Goal: Task Accomplishment & Management: Complete application form

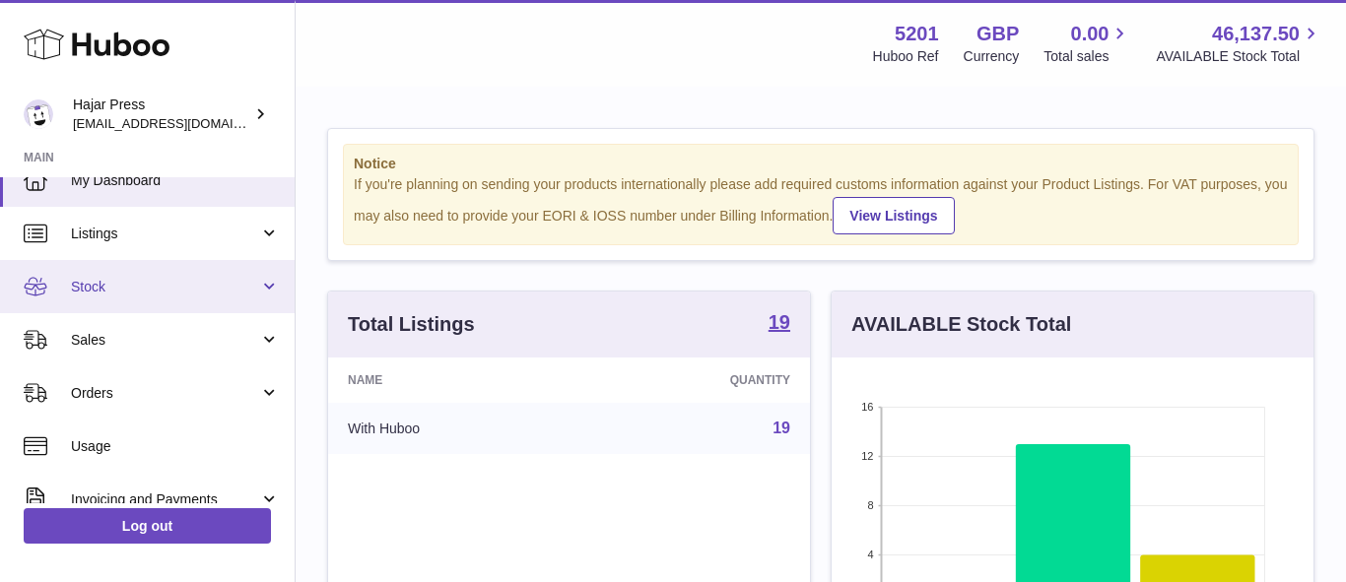
scroll to position [43, 0]
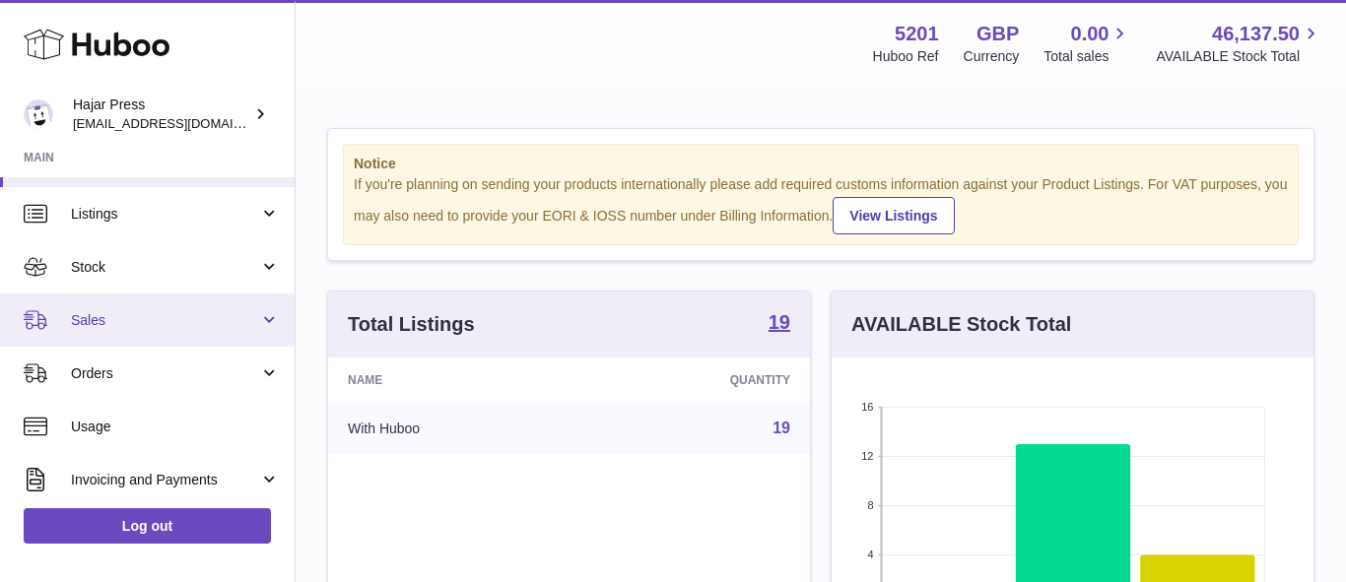
click at [202, 324] on span "Sales" at bounding box center [165, 320] width 188 height 19
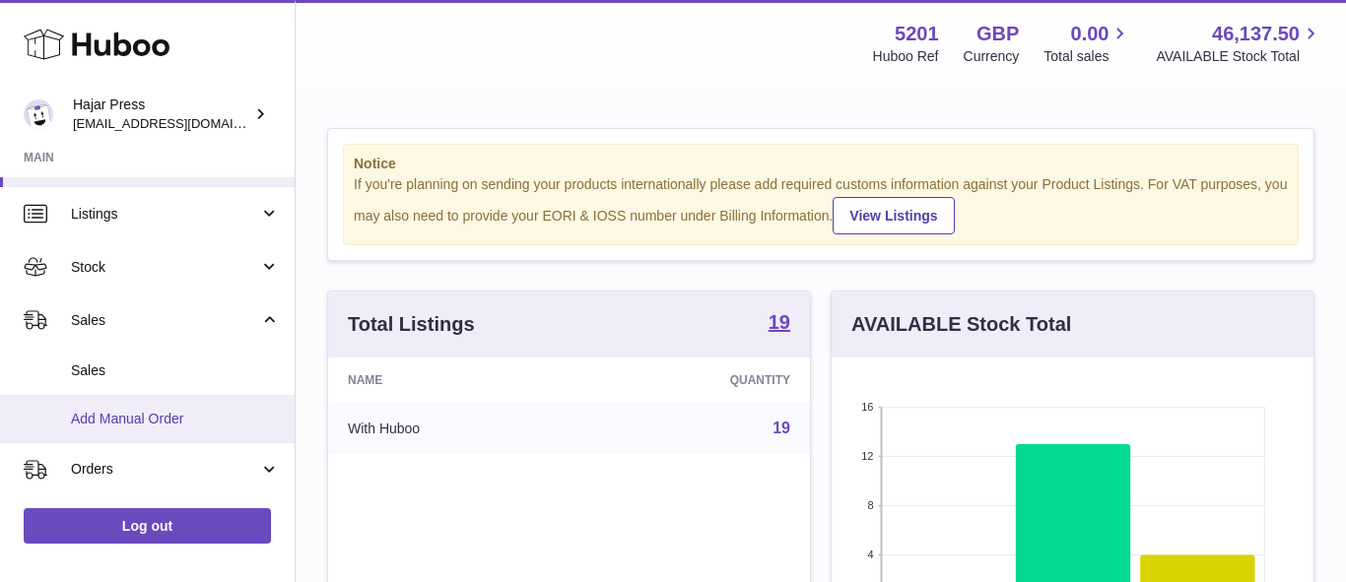
click at [206, 411] on span "Add Manual Order" at bounding box center [175, 419] width 209 height 19
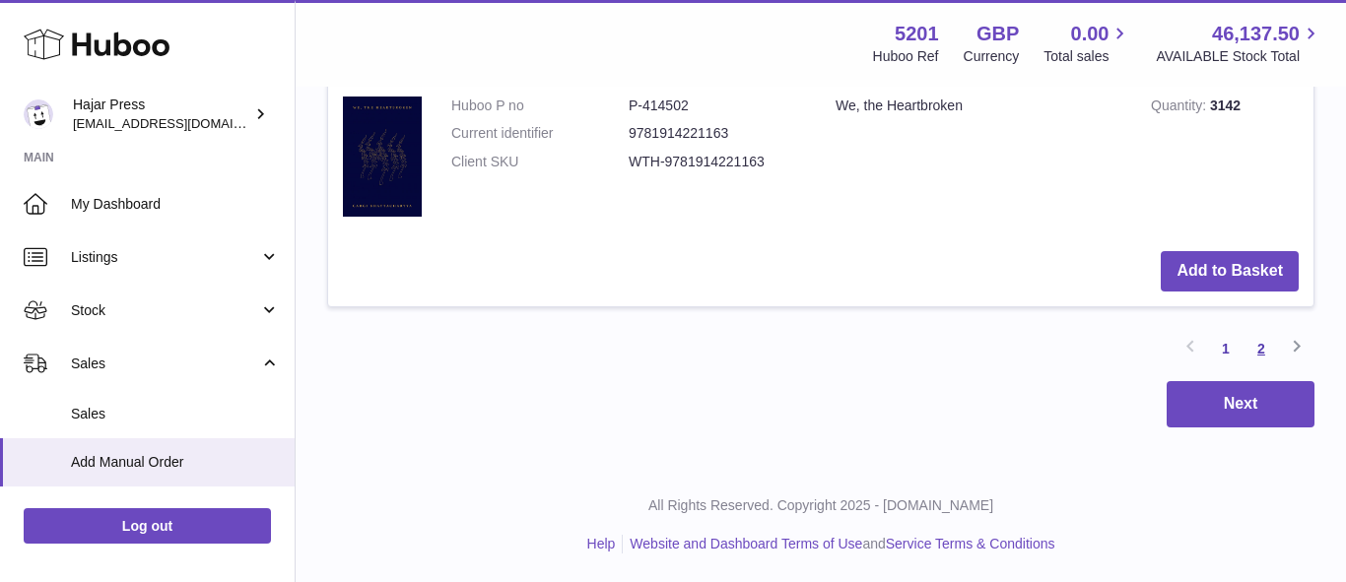
click at [1255, 354] on link "2" at bounding box center [1260, 348] width 35 height 35
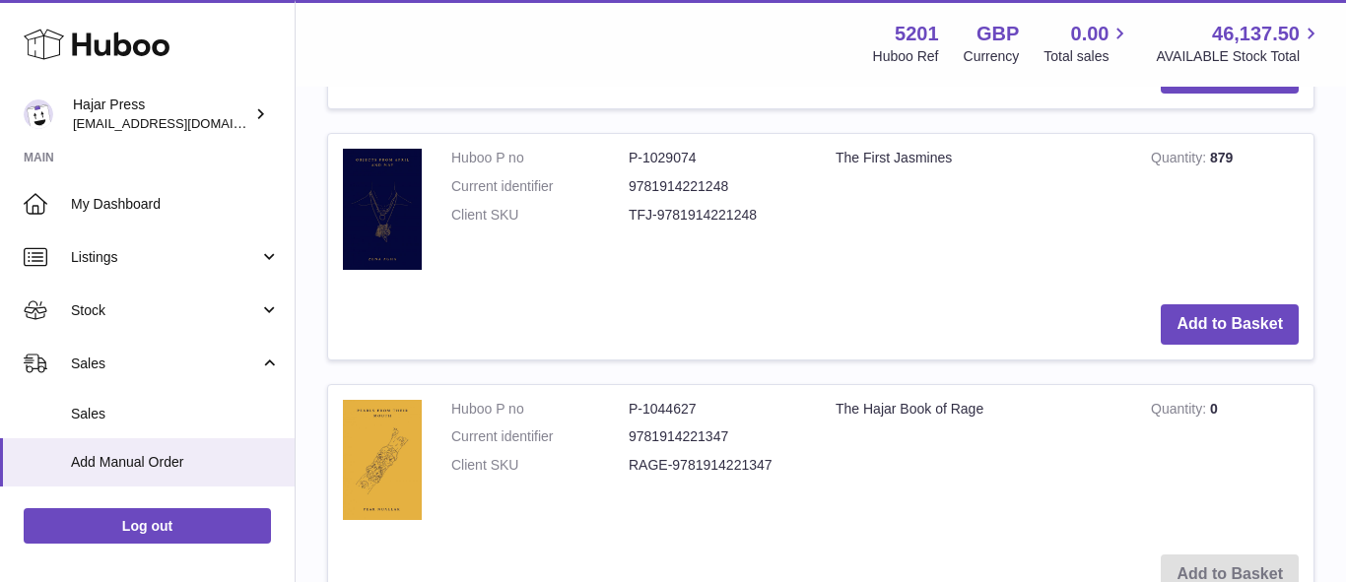
scroll to position [1949, 0]
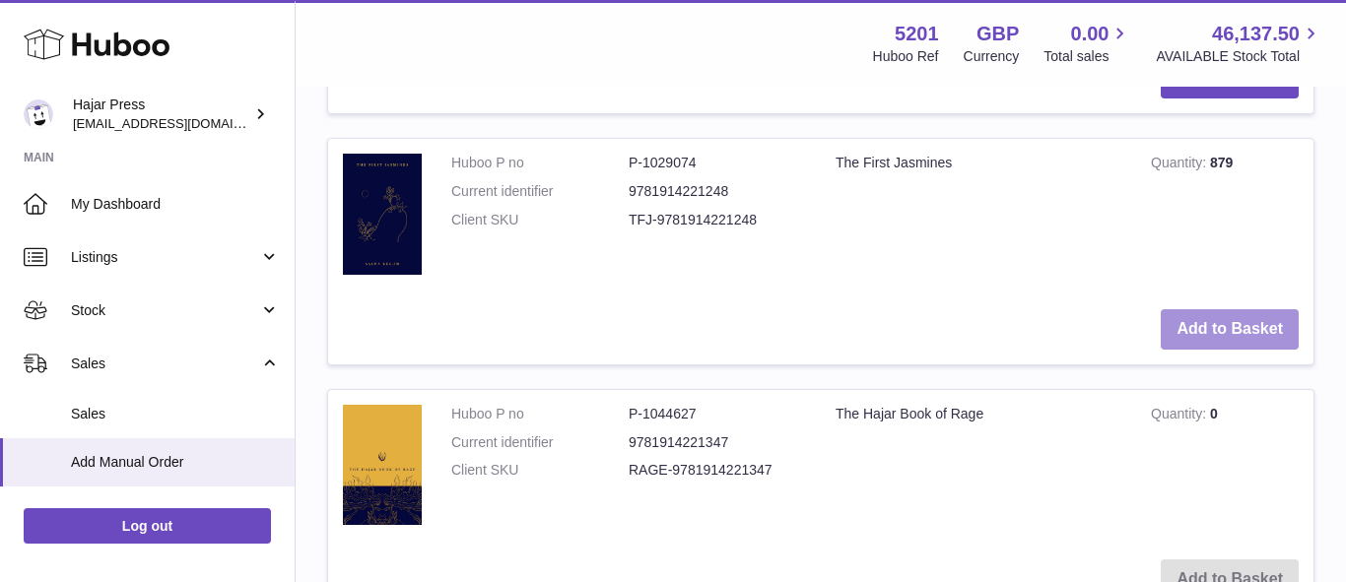
click at [1188, 319] on button "Add to Basket" at bounding box center [1230, 329] width 138 height 40
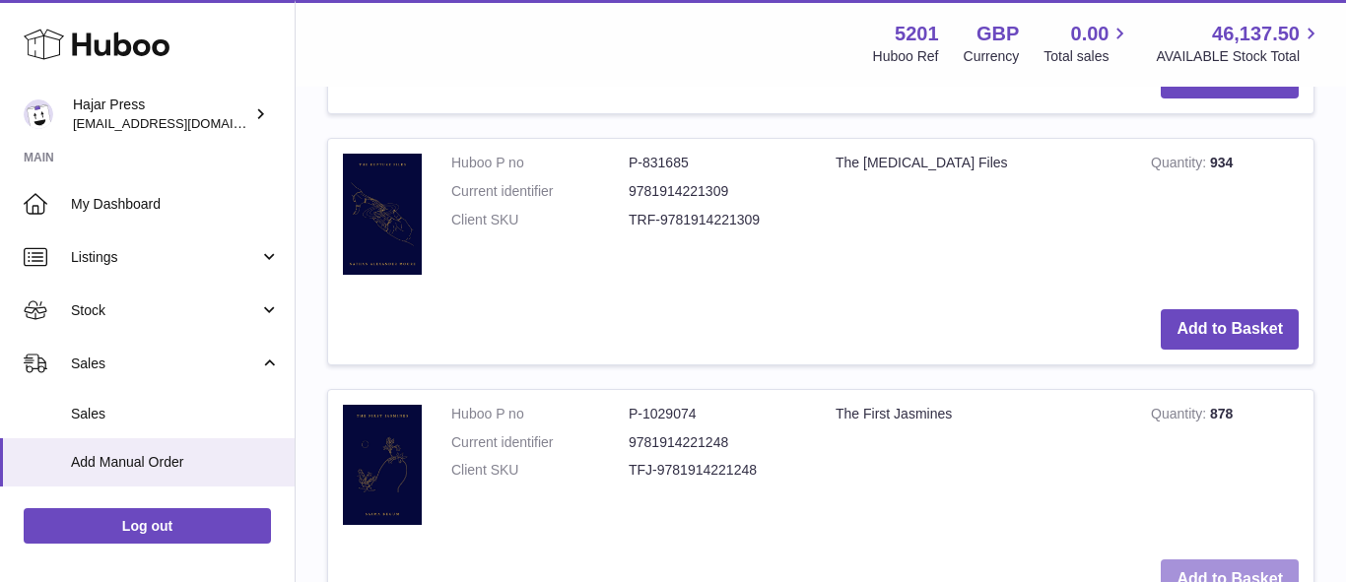
scroll to position [2200, 0]
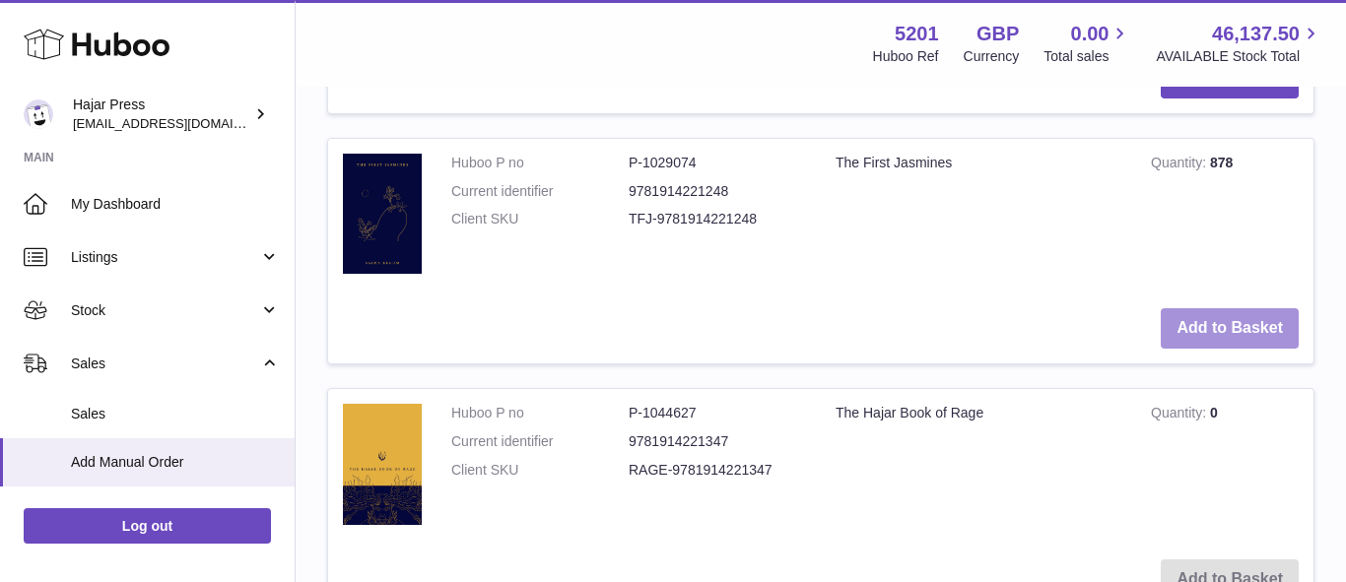
click at [1191, 326] on button "Add to Basket" at bounding box center [1230, 328] width 138 height 40
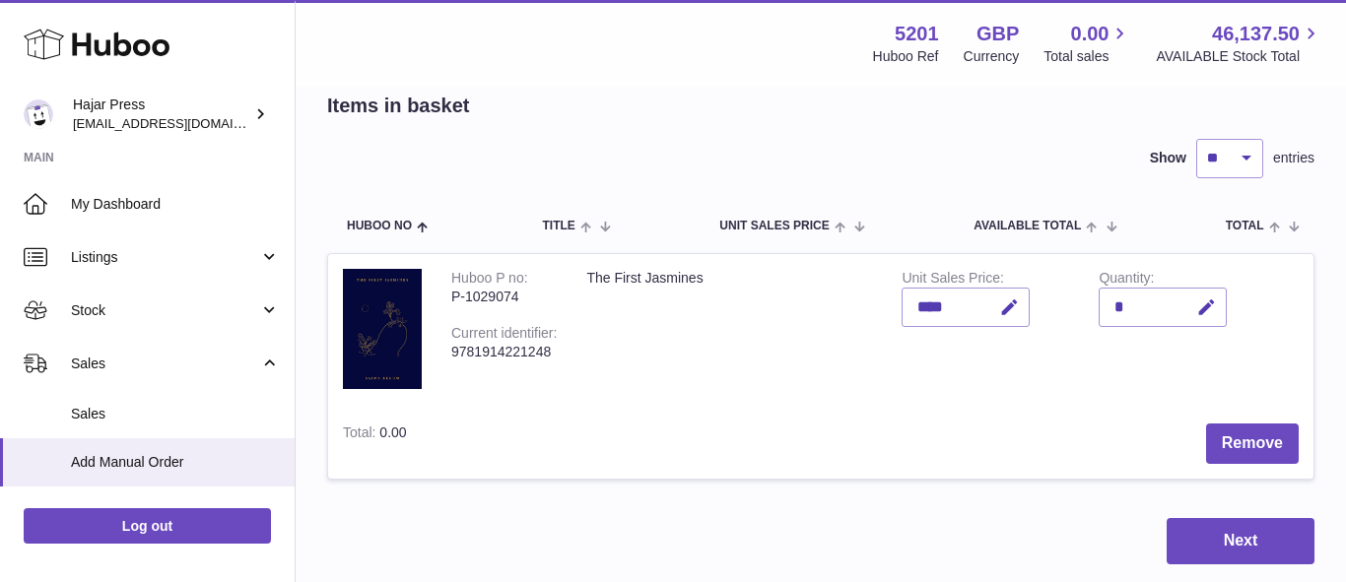
scroll to position [0, 0]
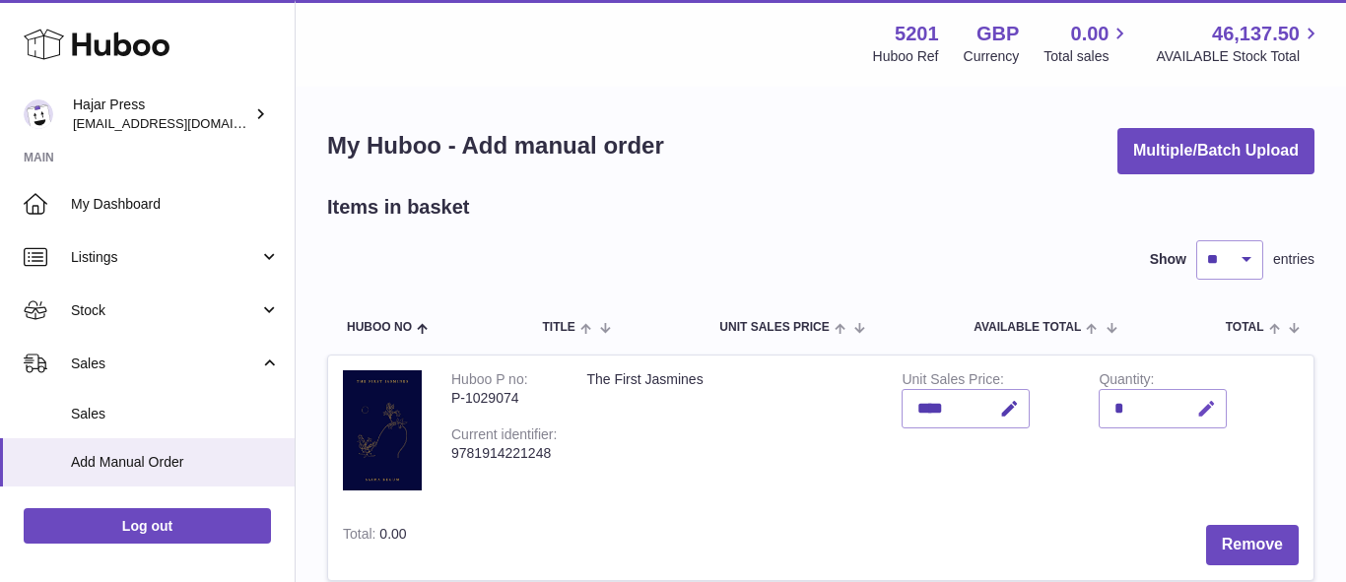
click at [1208, 406] on icon "button" at bounding box center [1206, 409] width 21 height 21
type input "*"
click at [1203, 422] on button "submit" at bounding box center [1203, 409] width 37 height 32
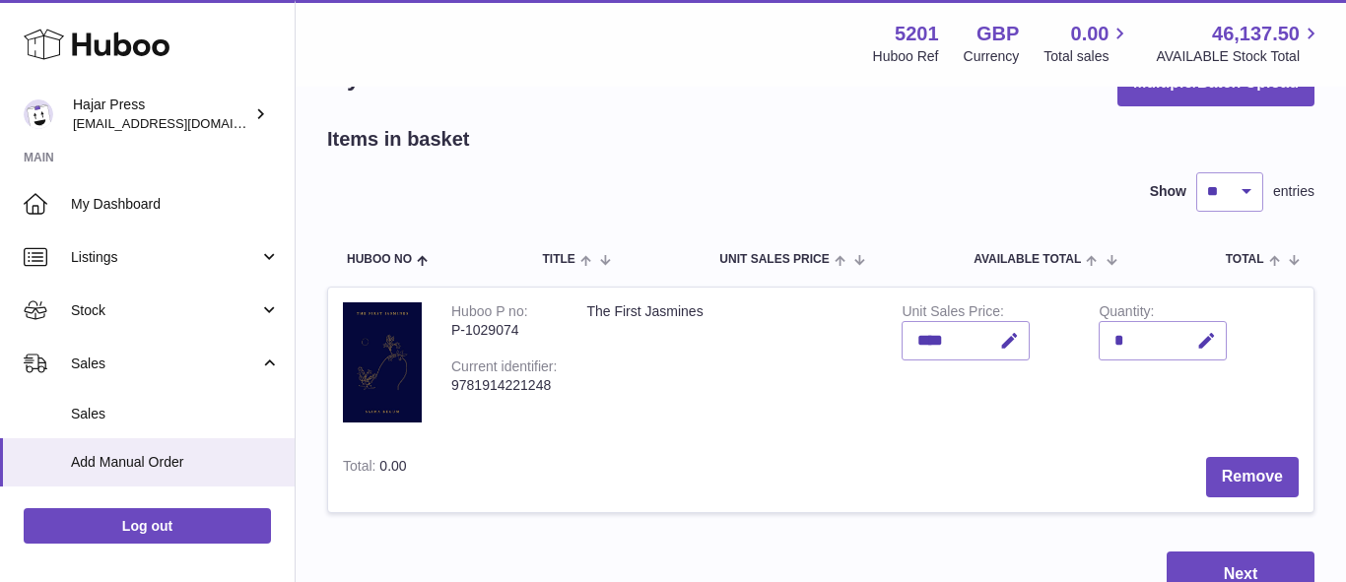
scroll to position [161, 0]
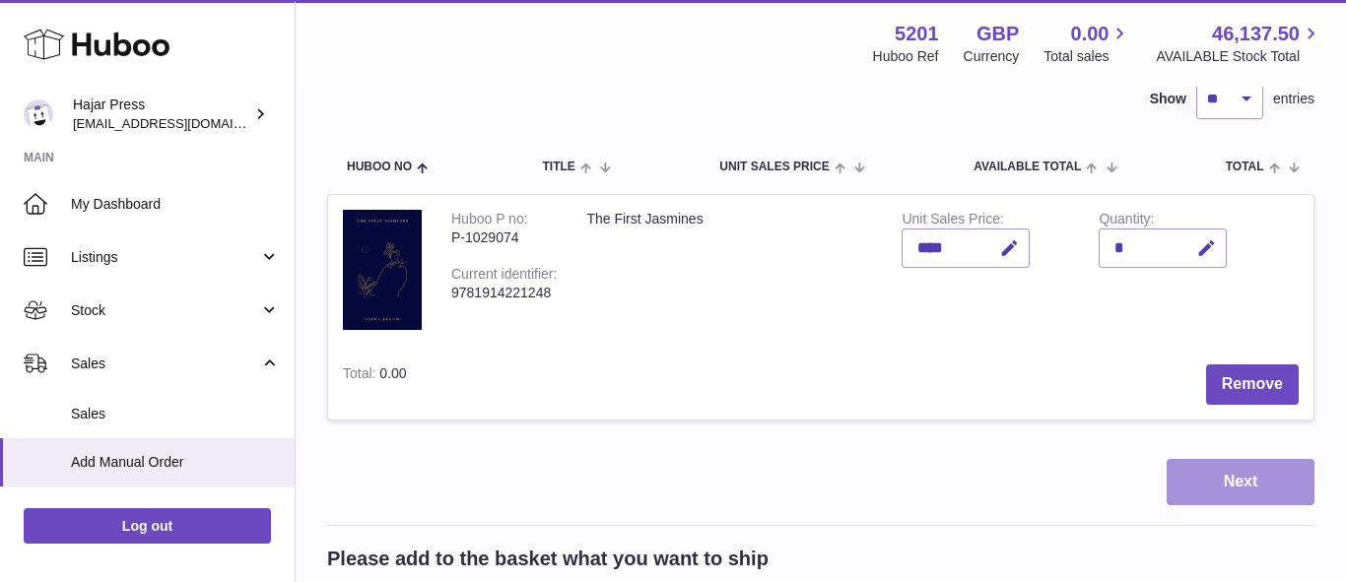
click at [1188, 470] on button "Next" at bounding box center [1241, 482] width 148 height 46
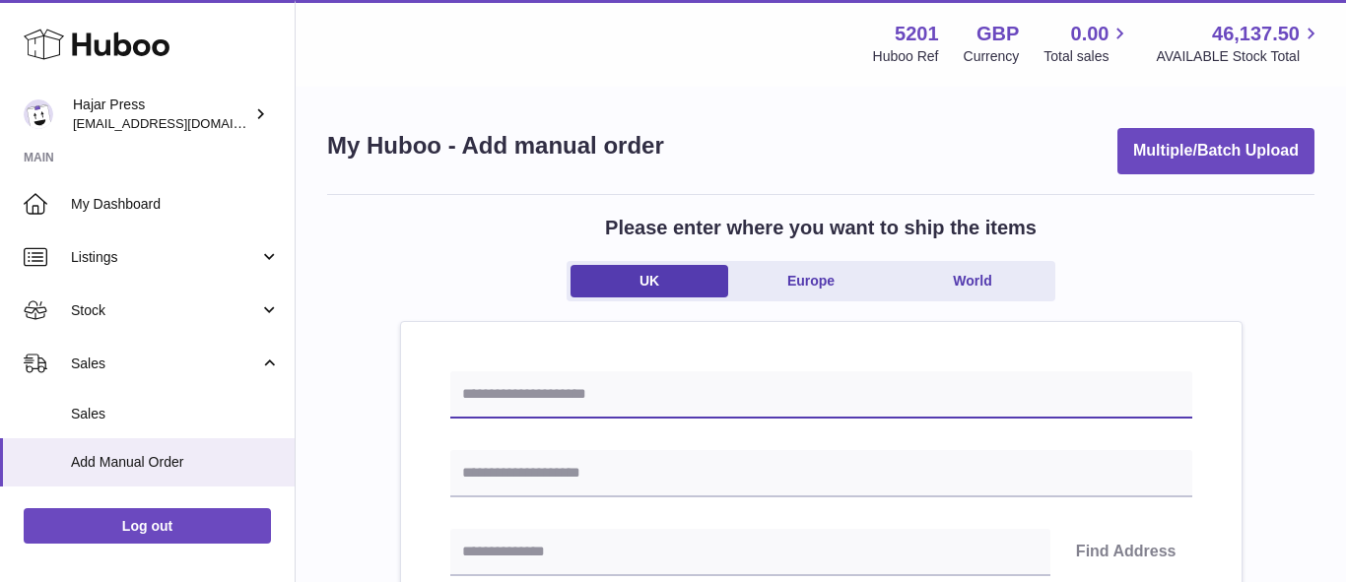
click at [619, 398] on input "text" at bounding box center [821, 394] width 742 height 47
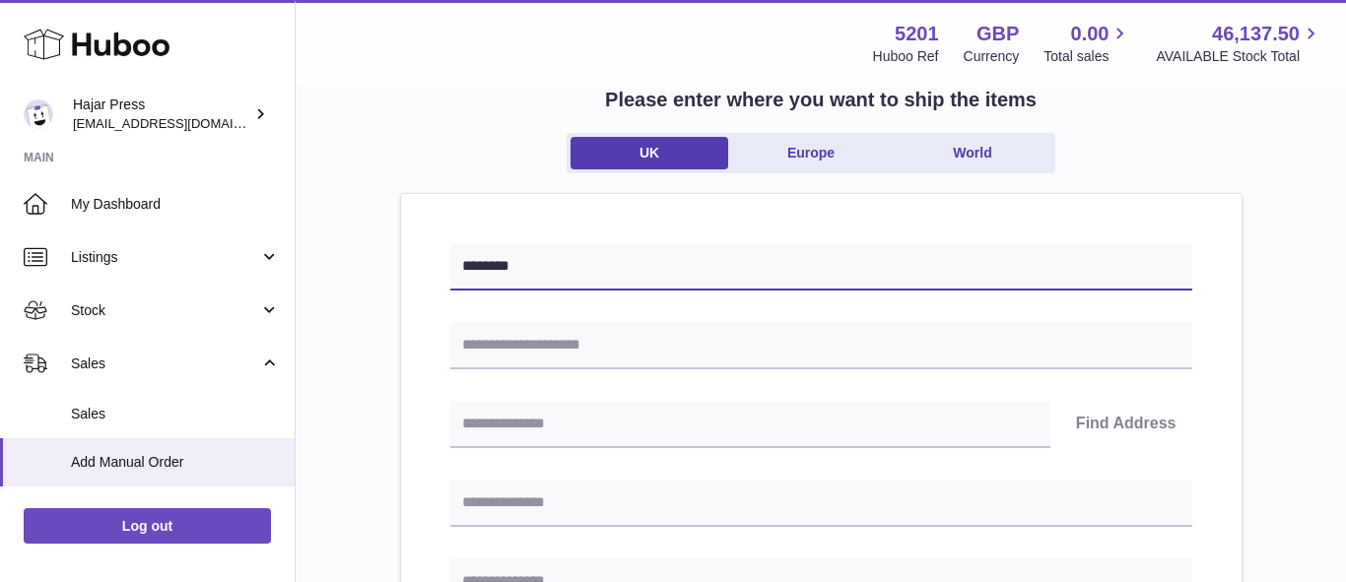
scroll to position [131, 0]
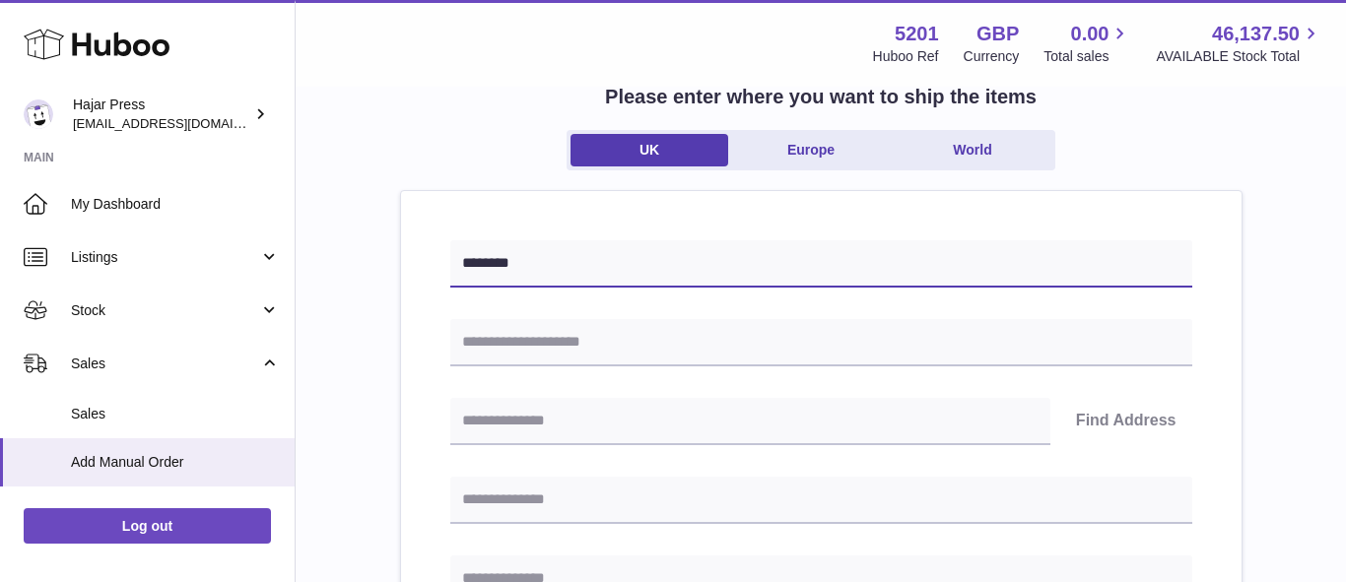
type input "********"
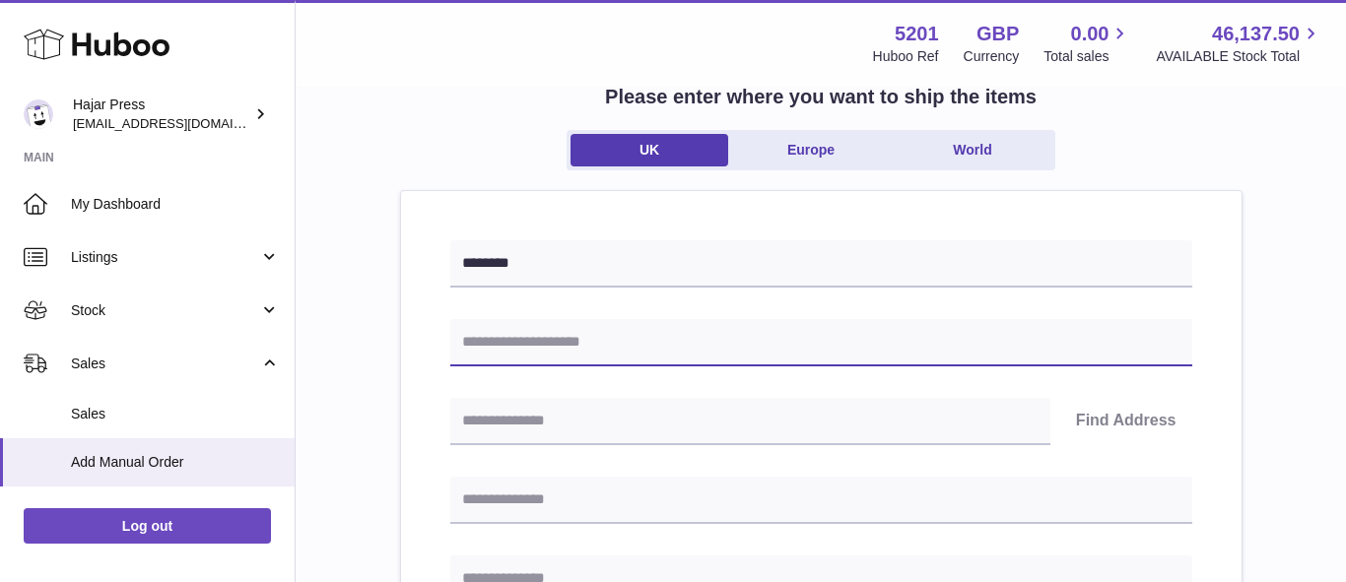
click at [635, 350] on input "text" at bounding box center [821, 342] width 742 height 47
type input "**********"
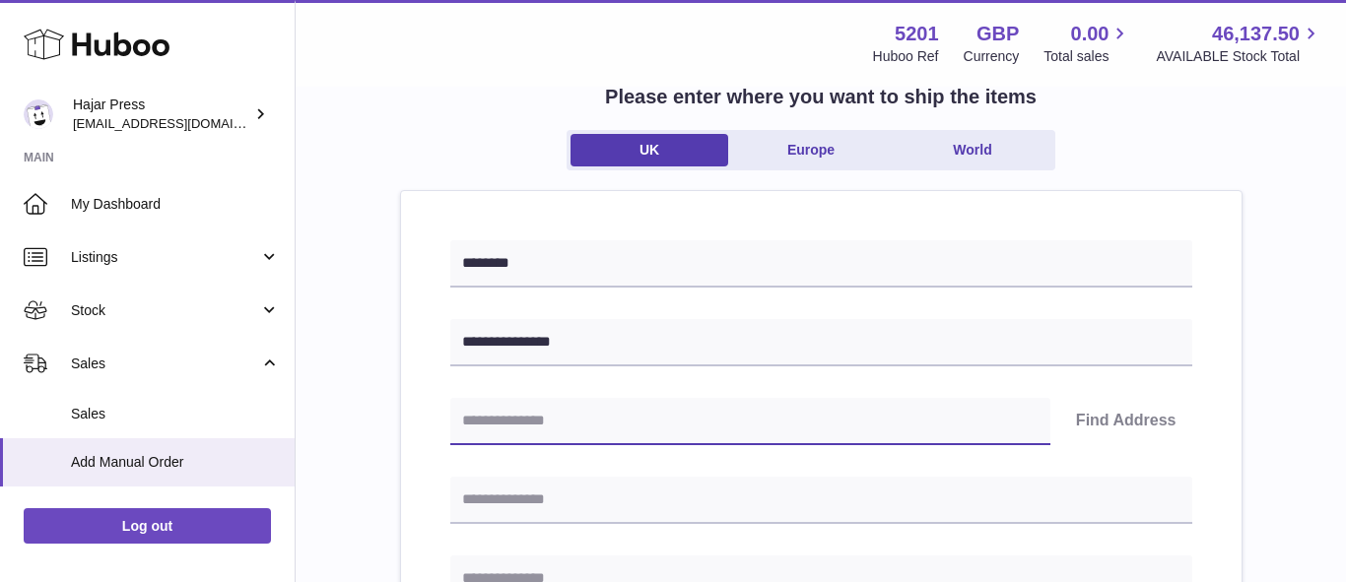
click at [672, 439] on input "text" at bounding box center [750, 421] width 600 height 47
type input "********"
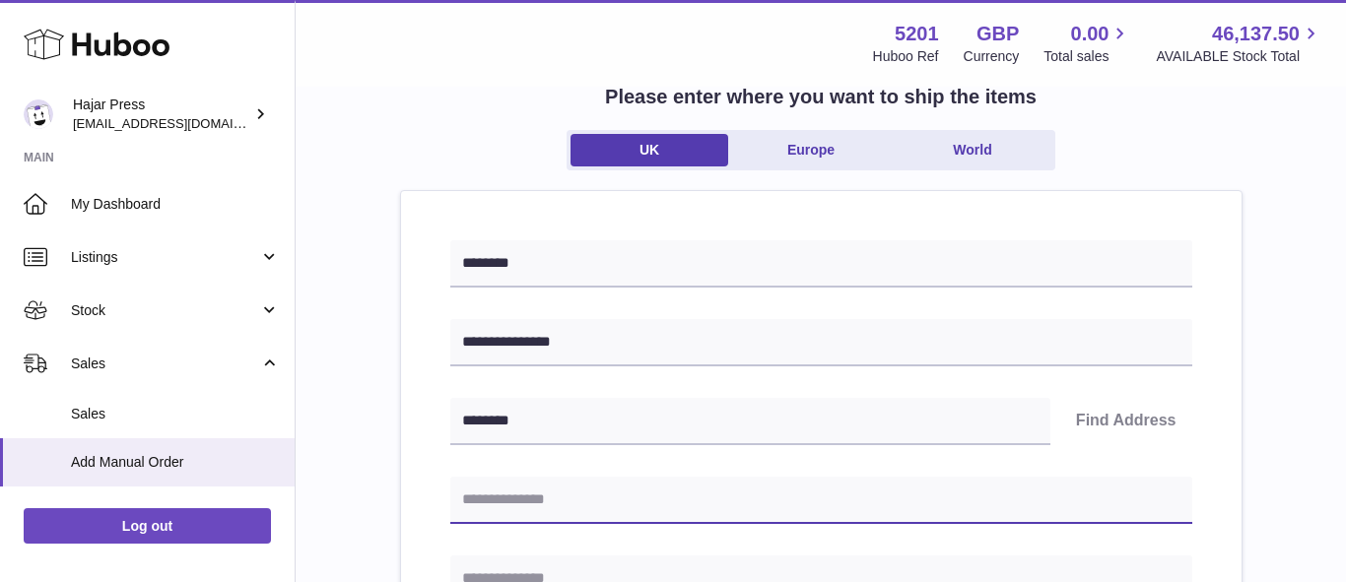
type input "**********"
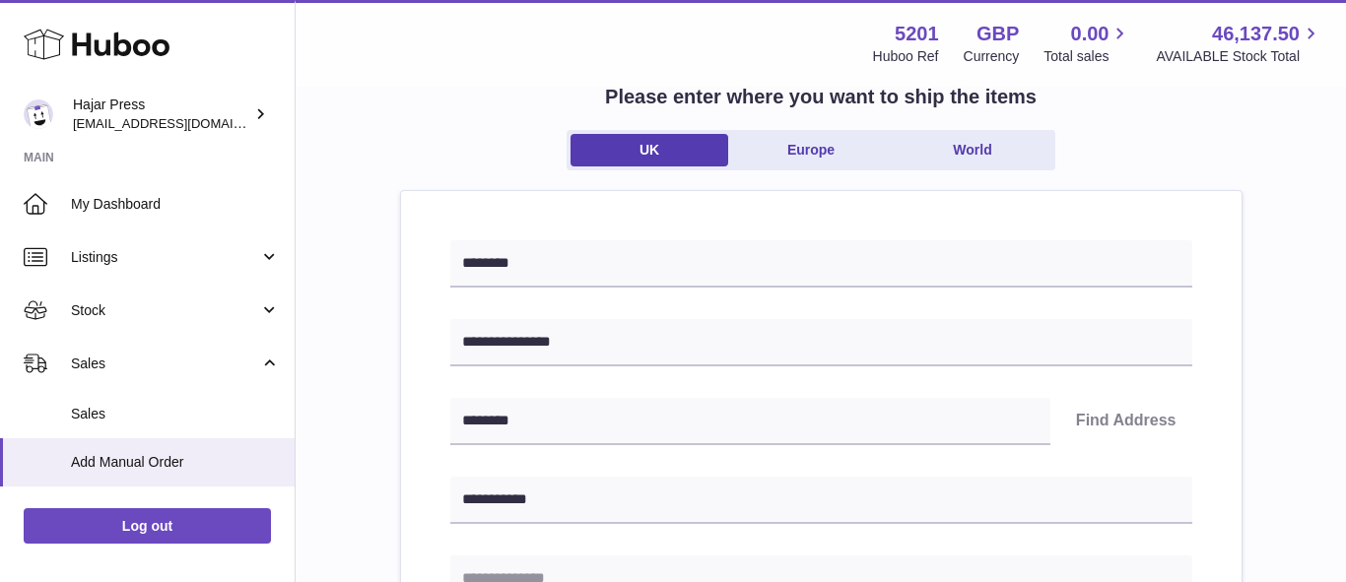
type input "**********"
type input "******"
type input "********"
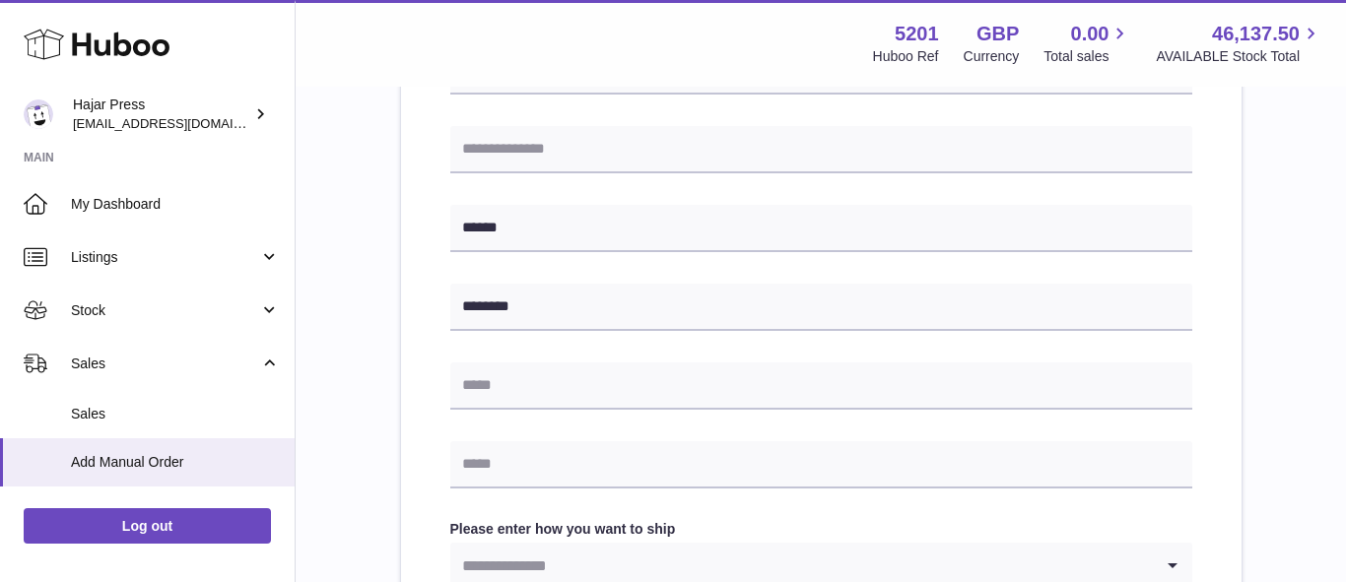
scroll to position [793, 0]
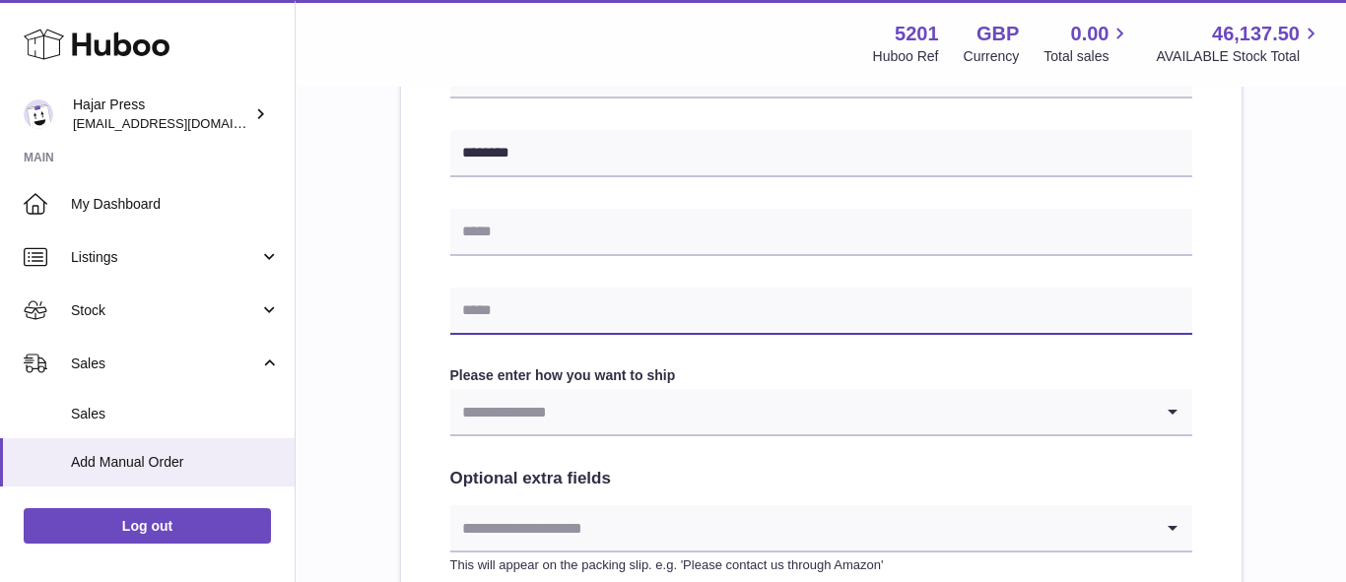
click at [658, 309] on input "text" at bounding box center [821, 311] width 742 height 47
type input "**********"
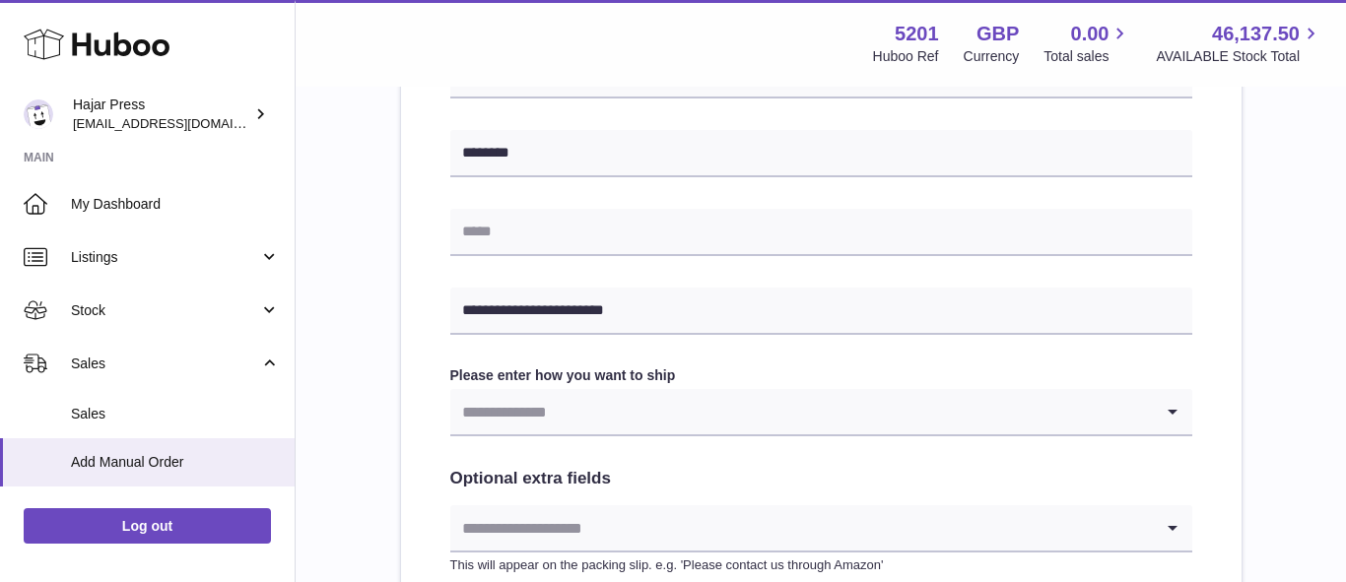
click at [673, 407] on input "Search for option" at bounding box center [801, 411] width 702 height 45
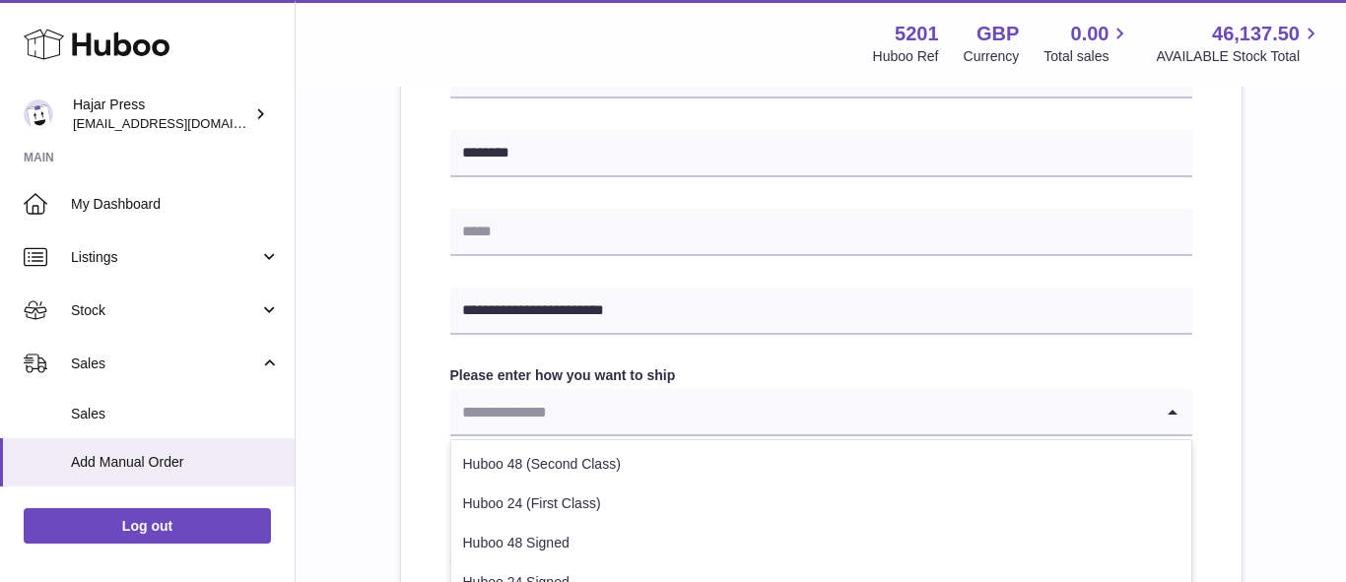
scroll to position [822, 0]
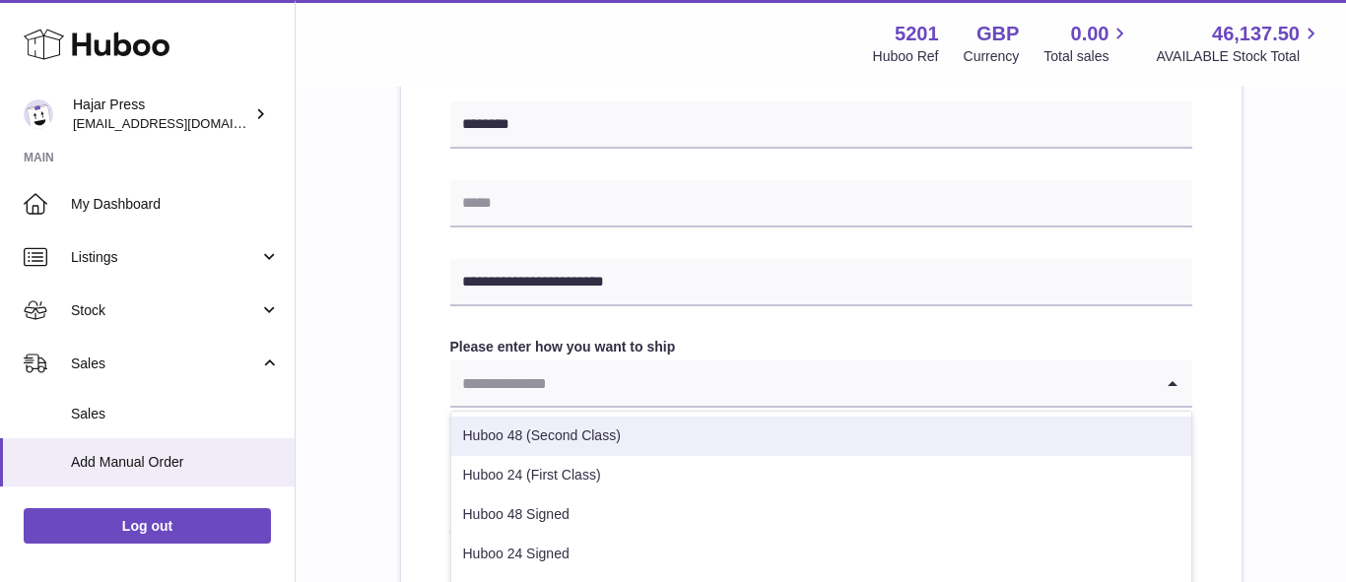
click at [669, 435] on li "Huboo 48 (Second Class)" at bounding box center [821, 436] width 740 height 39
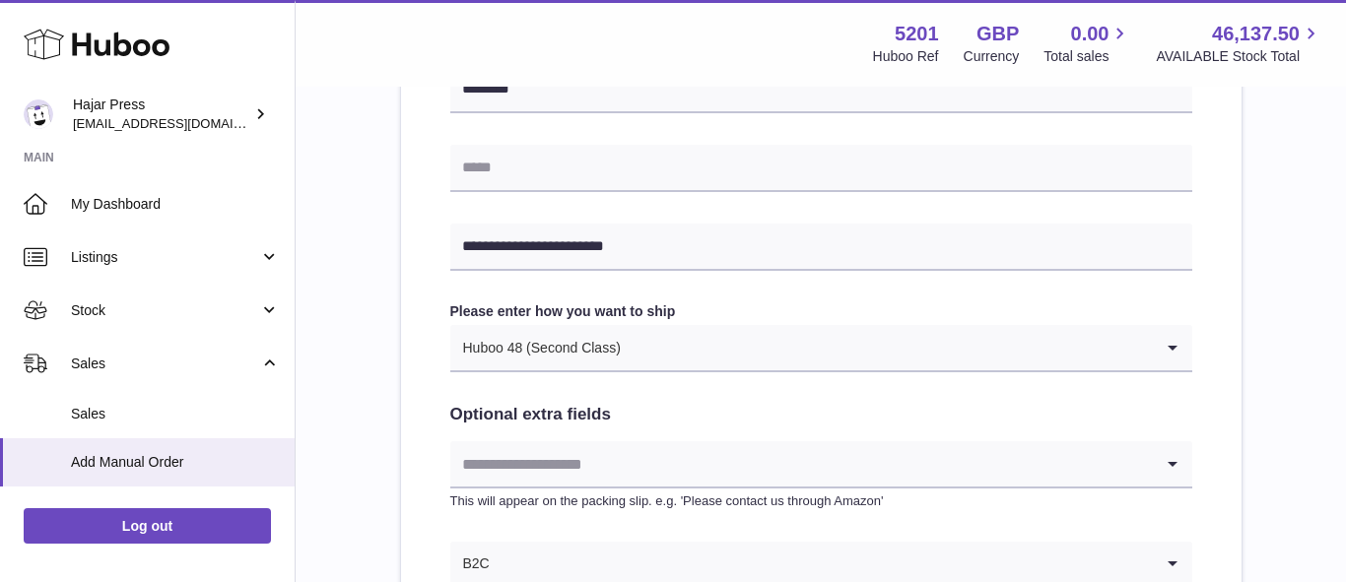
scroll to position [1121, 0]
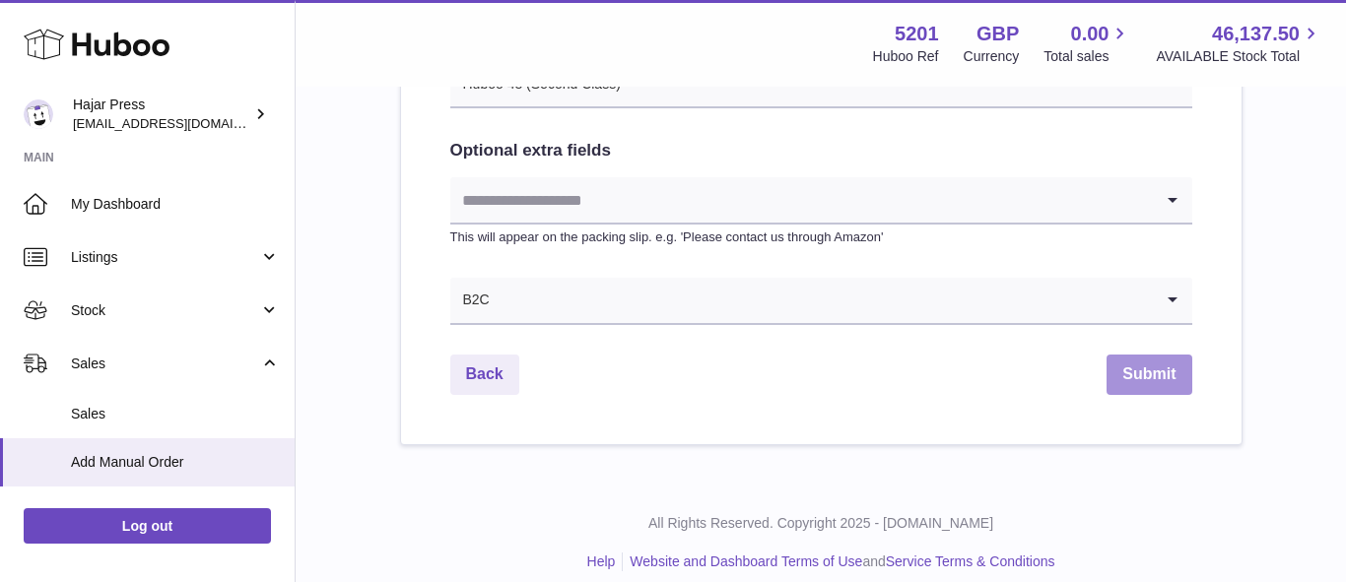
click at [1135, 383] on button "Submit" at bounding box center [1148, 375] width 85 height 40
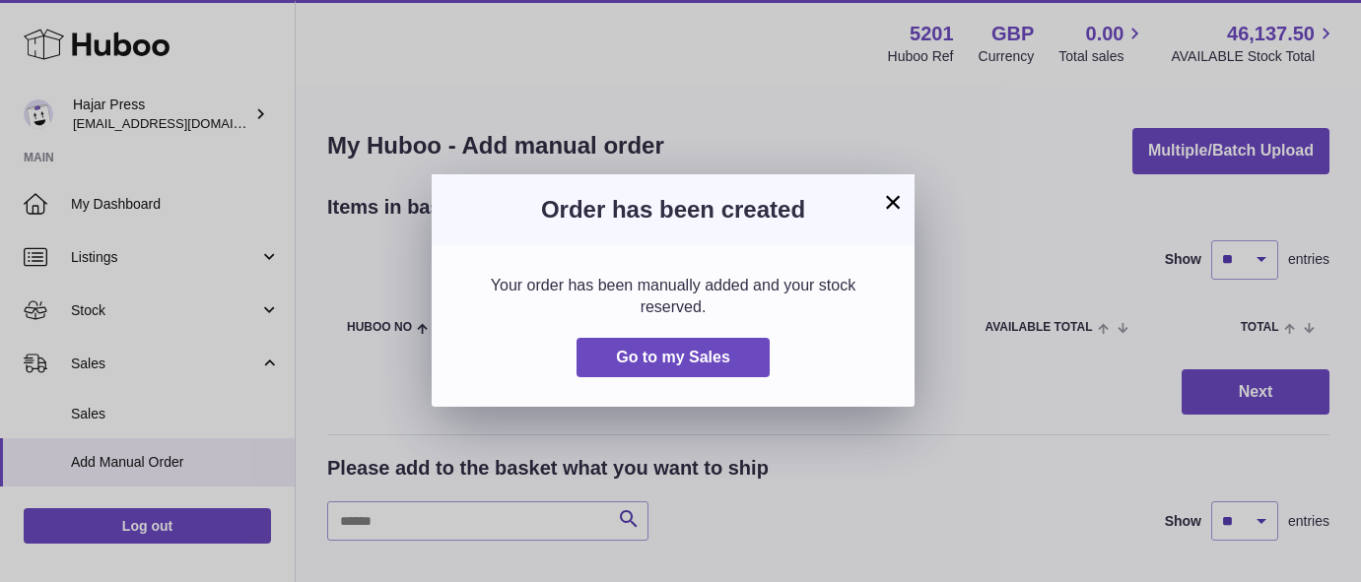
click at [771, 360] on div "Go to my Sales" at bounding box center [673, 358] width 424 height 40
click at [742, 367] on button "Go to my Sales" at bounding box center [672, 358] width 193 height 40
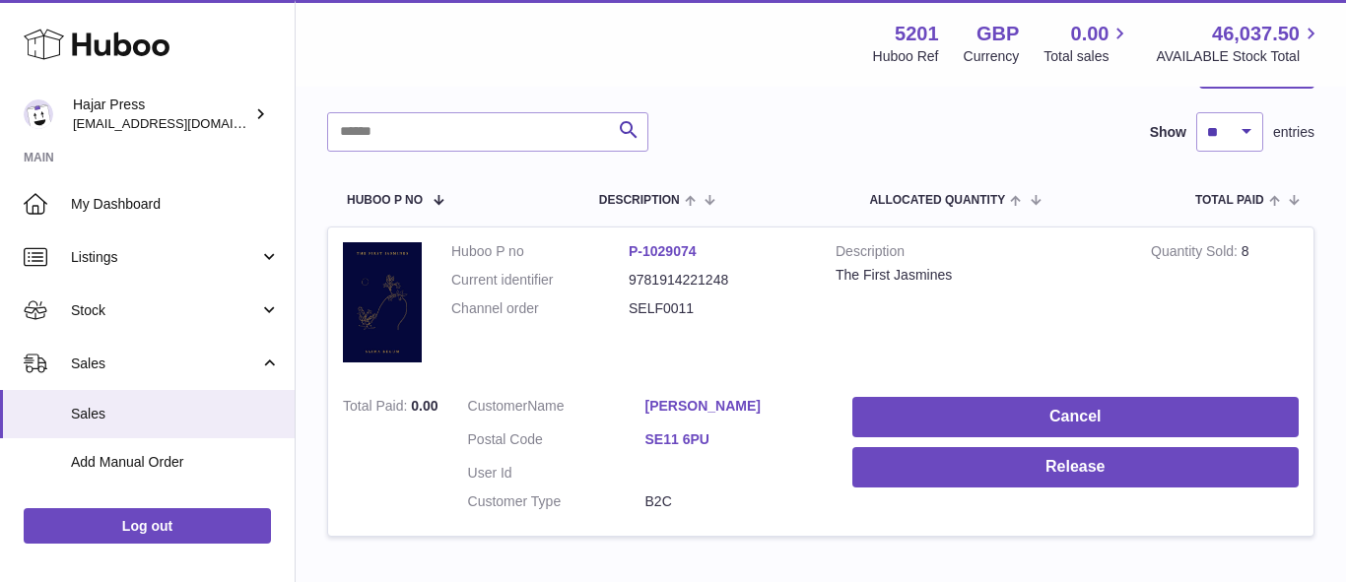
scroll to position [254, 0]
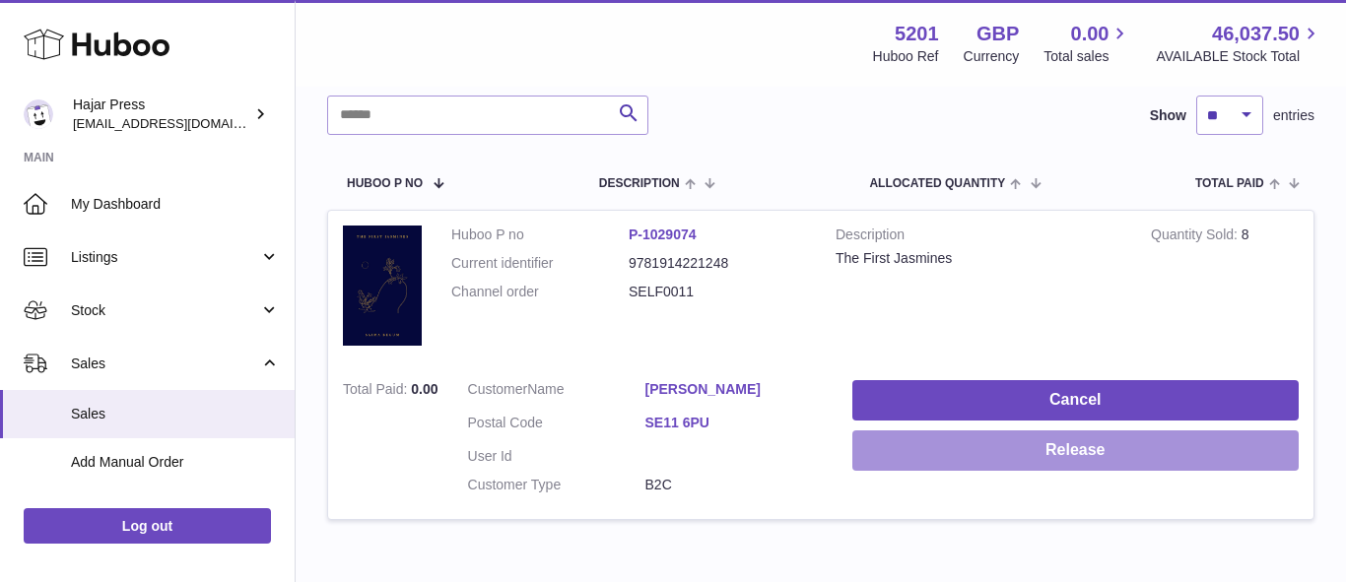
click at [1087, 457] on button "Release" at bounding box center [1075, 451] width 446 height 40
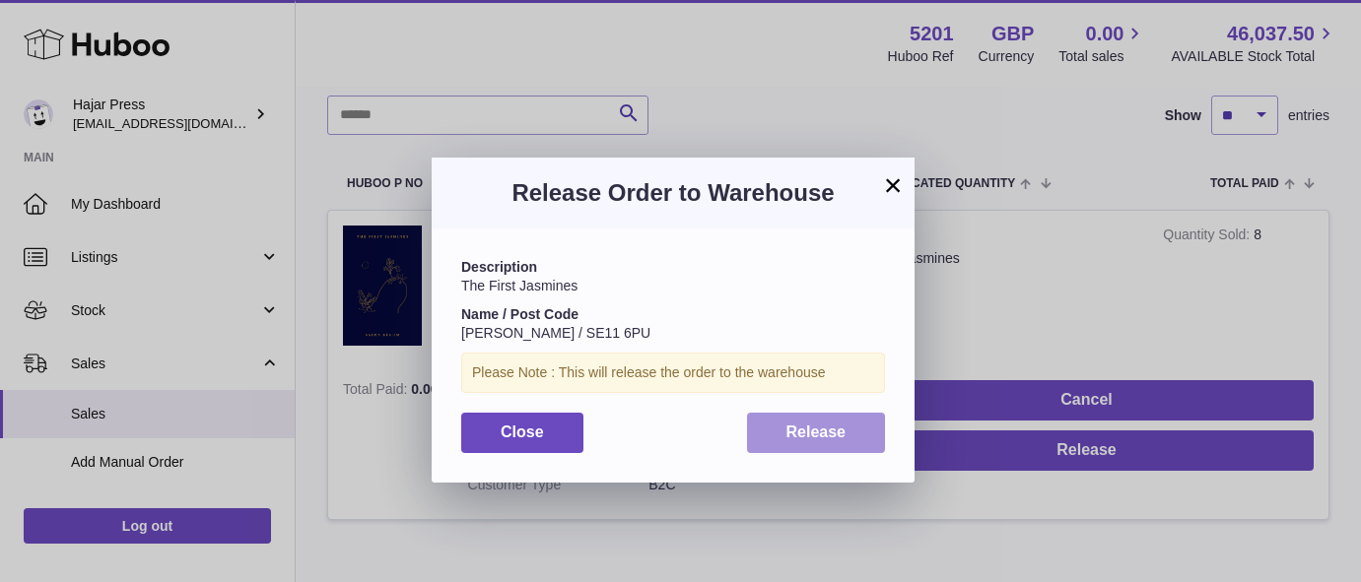
click at [833, 434] on span "Release" at bounding box center [816, 432] width 60 height 17
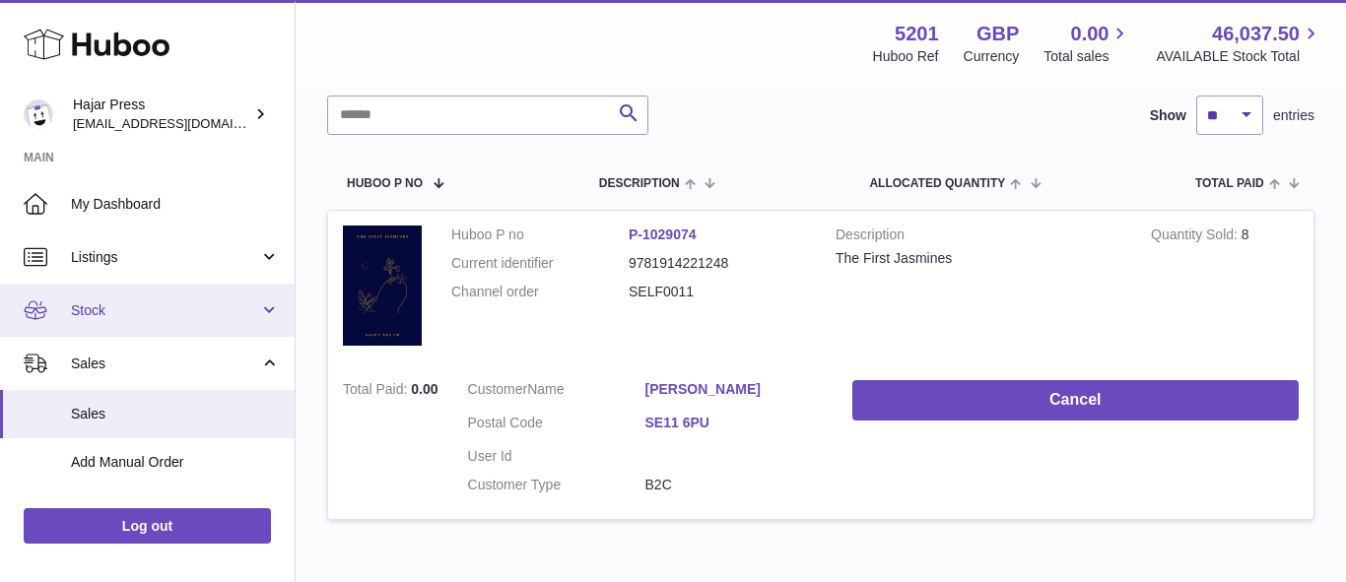
click at [148, 300] on link "Stock" at bounding box center [147, 310] width 295 height 53
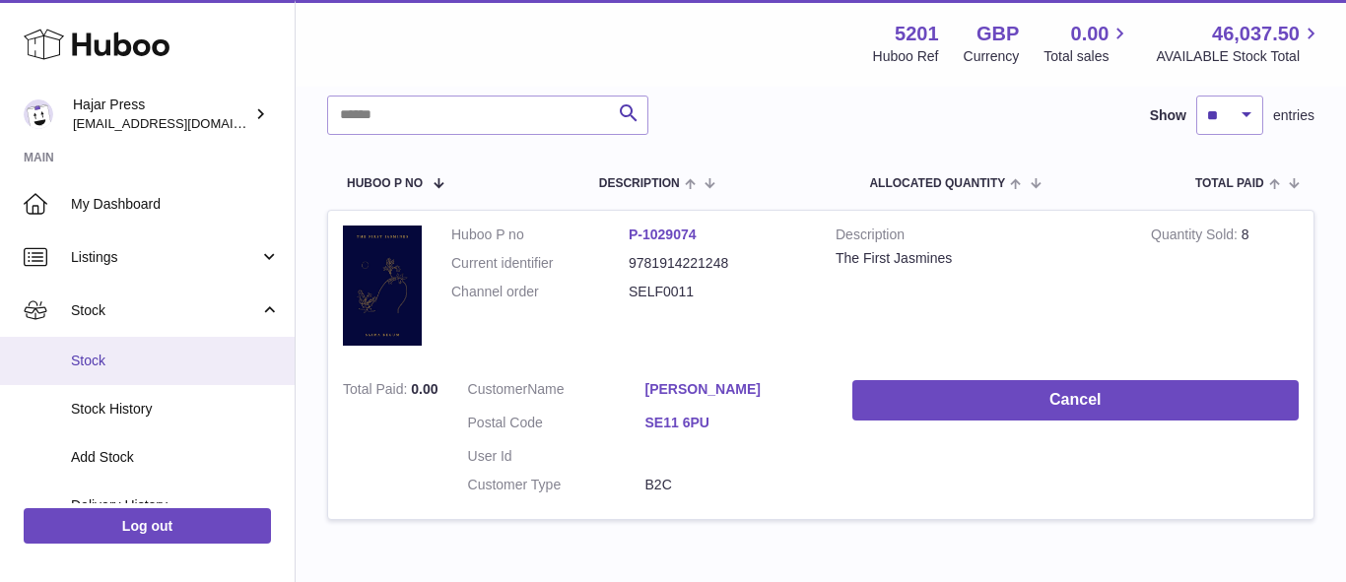
click at [142, 365] on span "Stock" at bounding box center [175, 361] width 209 height 19
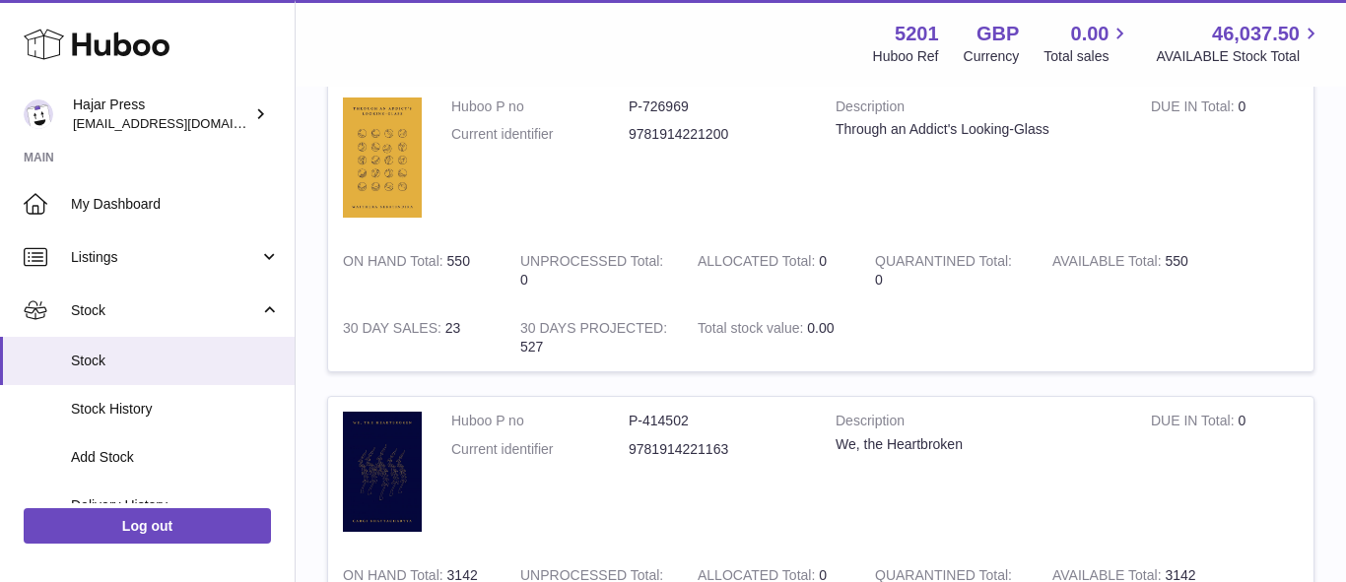
scroll to position [2939, 0]
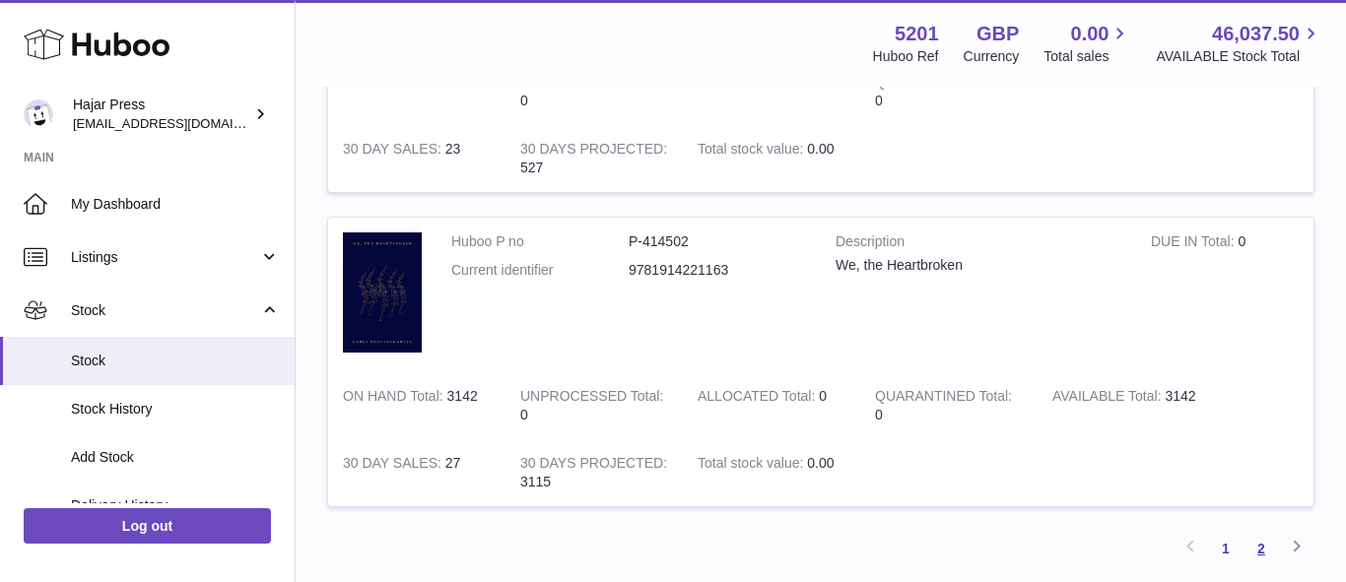
click at [1252, 546] on link "2" at bounding box center [1260, 548] width 35 height 35
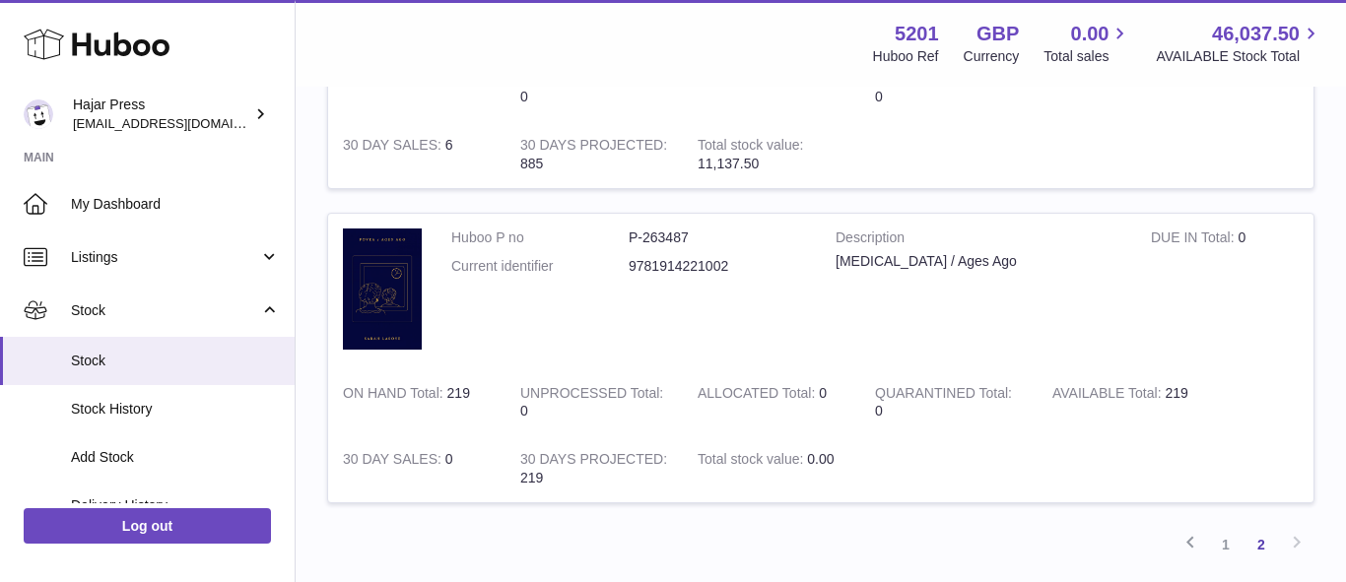
scroll to position [2789, 0]
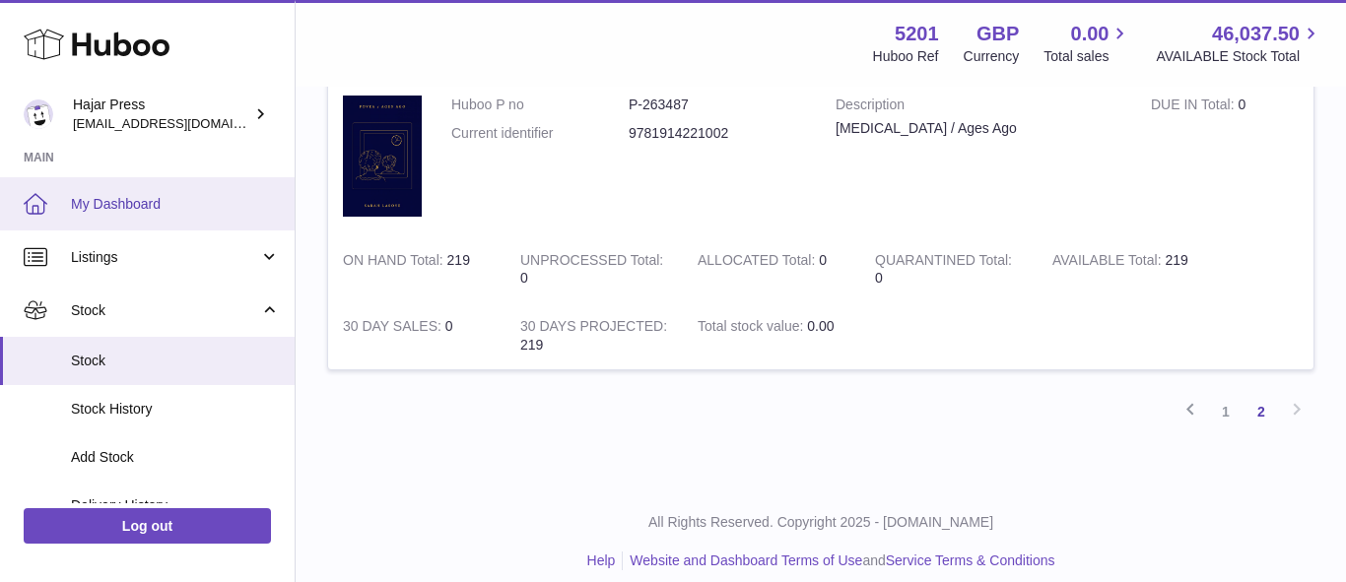
click at [138, 211] on span "My Dashboard" at bounding box center [175, 204] width 209 height 19
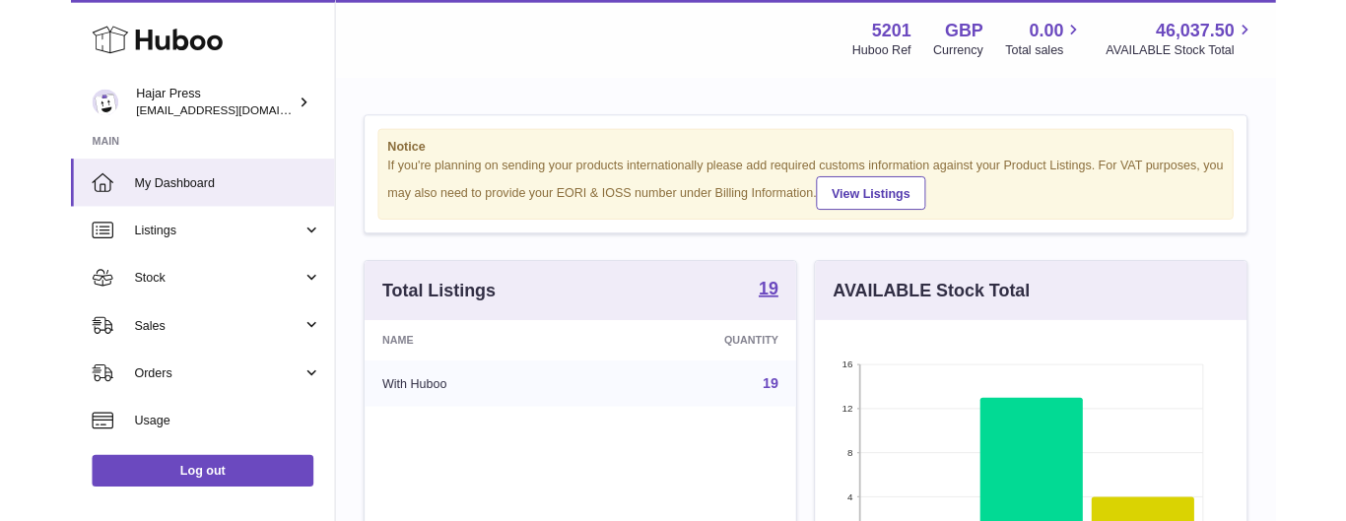
scroll to position [307, 482]
